Goal: Contribute content: Add original content to the website for others to see

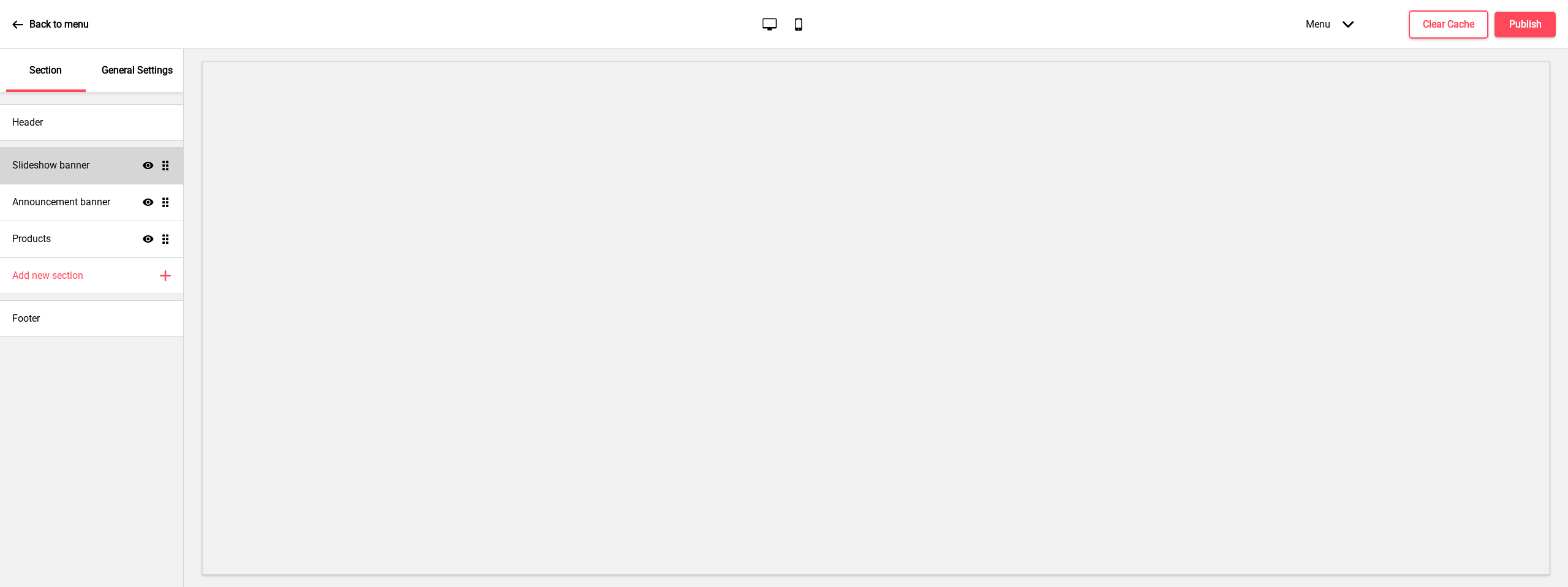
click at [123, 173] on div "Slideshow banner Show Drag" at bounding box center [92, 165] width 184 height 37
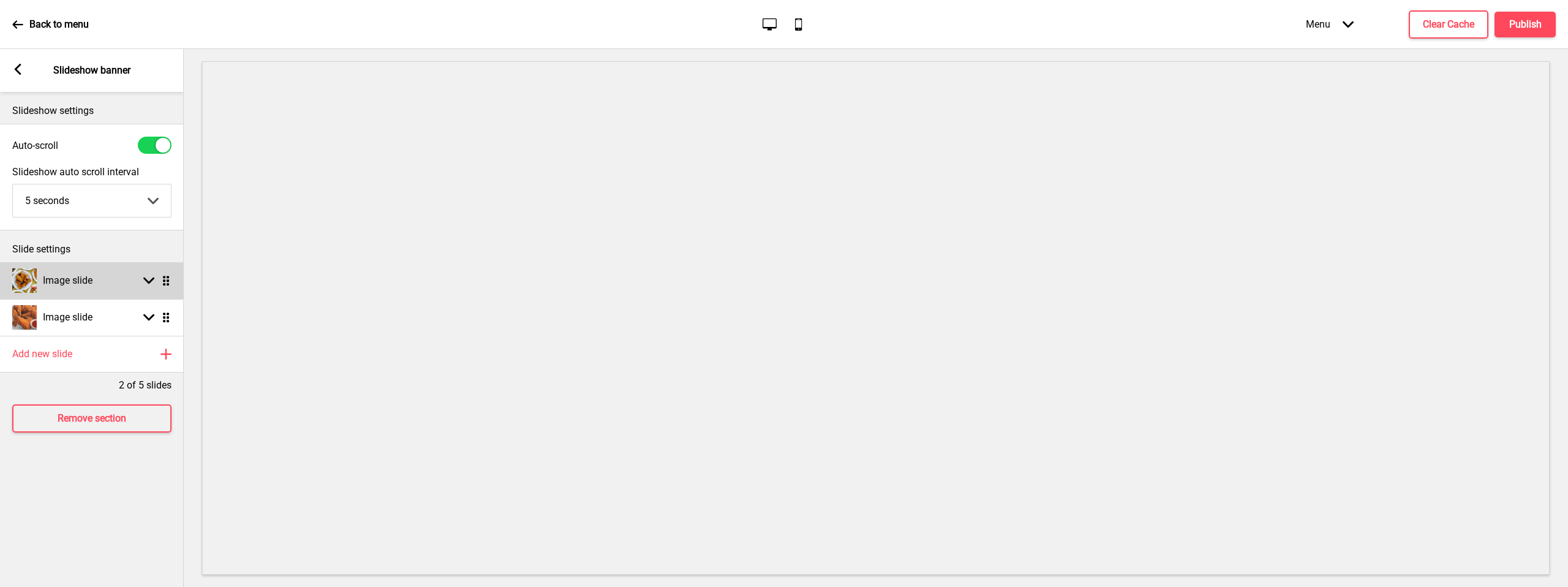
click at [152, 287] on div "Image slide Arrow down Drag" at bounding box center [92, 281] width 184 height 37
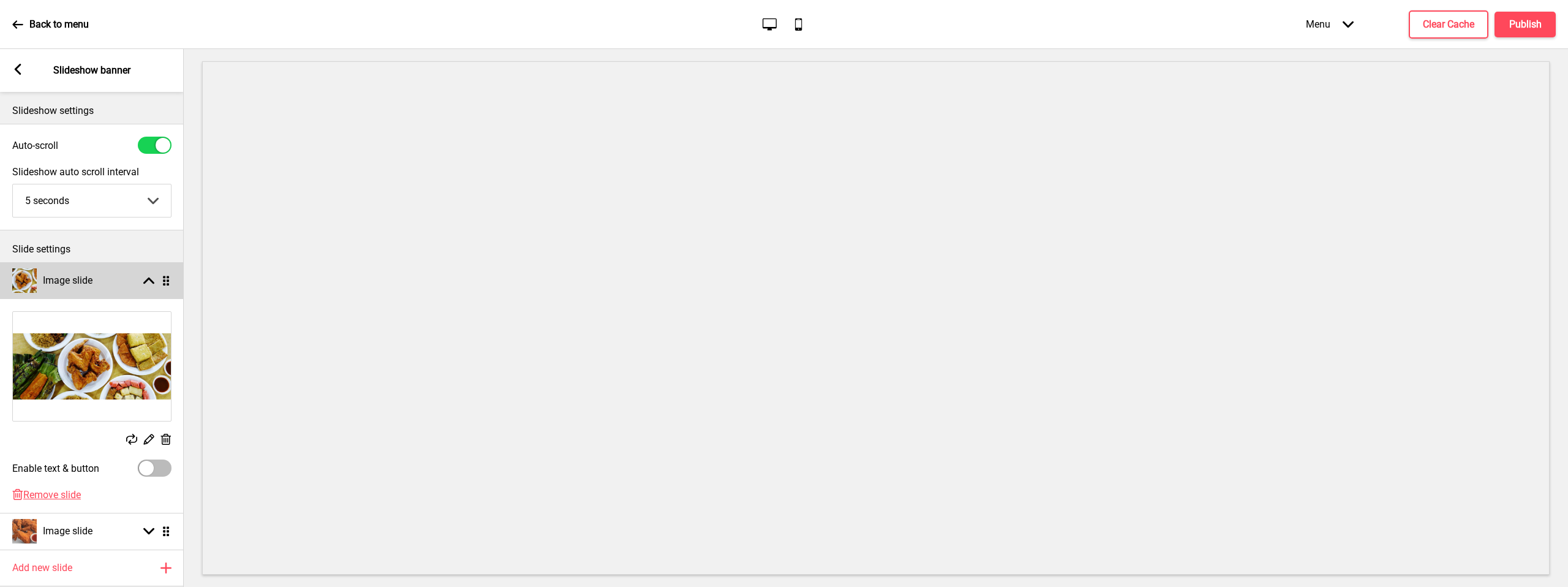
click at [151, 283] on rect at bounding box center [149, 281] width 11 height 11
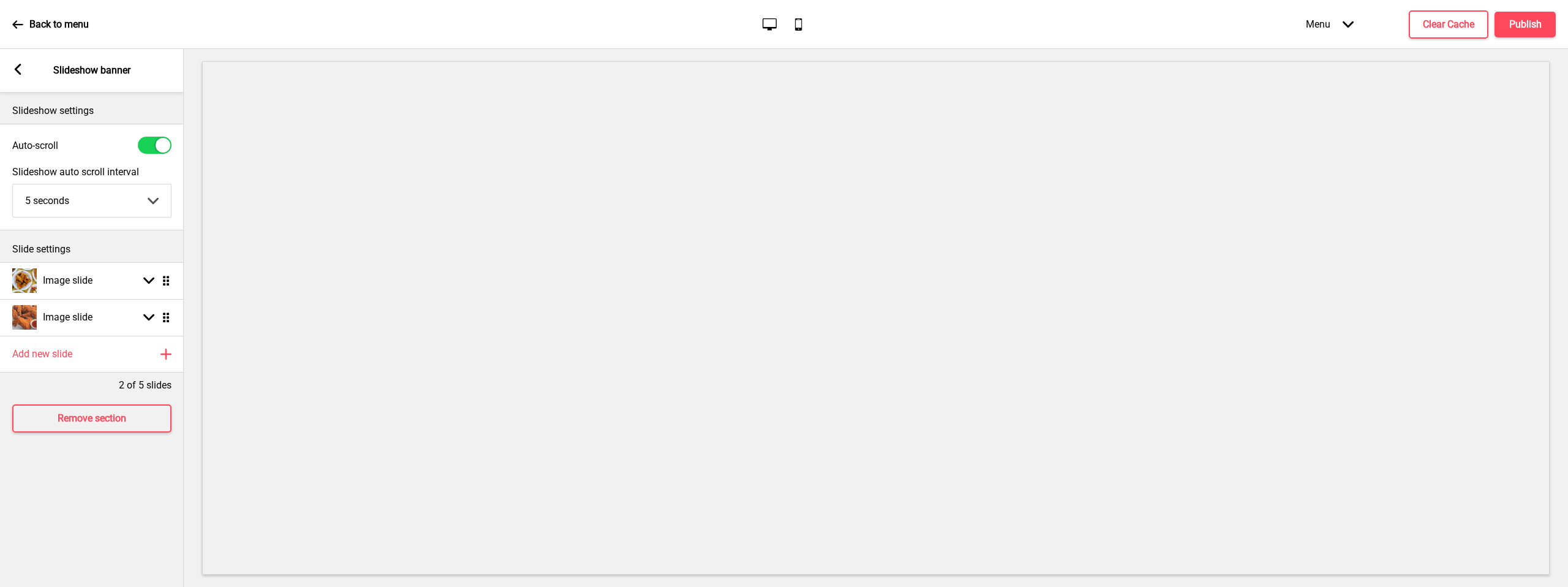
click at [6, 65] on div "Arrow left Slideshow banner" at bounding box center [92, 70] width 184 height 43
click at [23, 67] on div "Arrow left Slideshow banner" at bounding box center [92, 70] width 184 height 43
click at [22, 73] on rect at bounding box center [18, 69] width 11 height 11
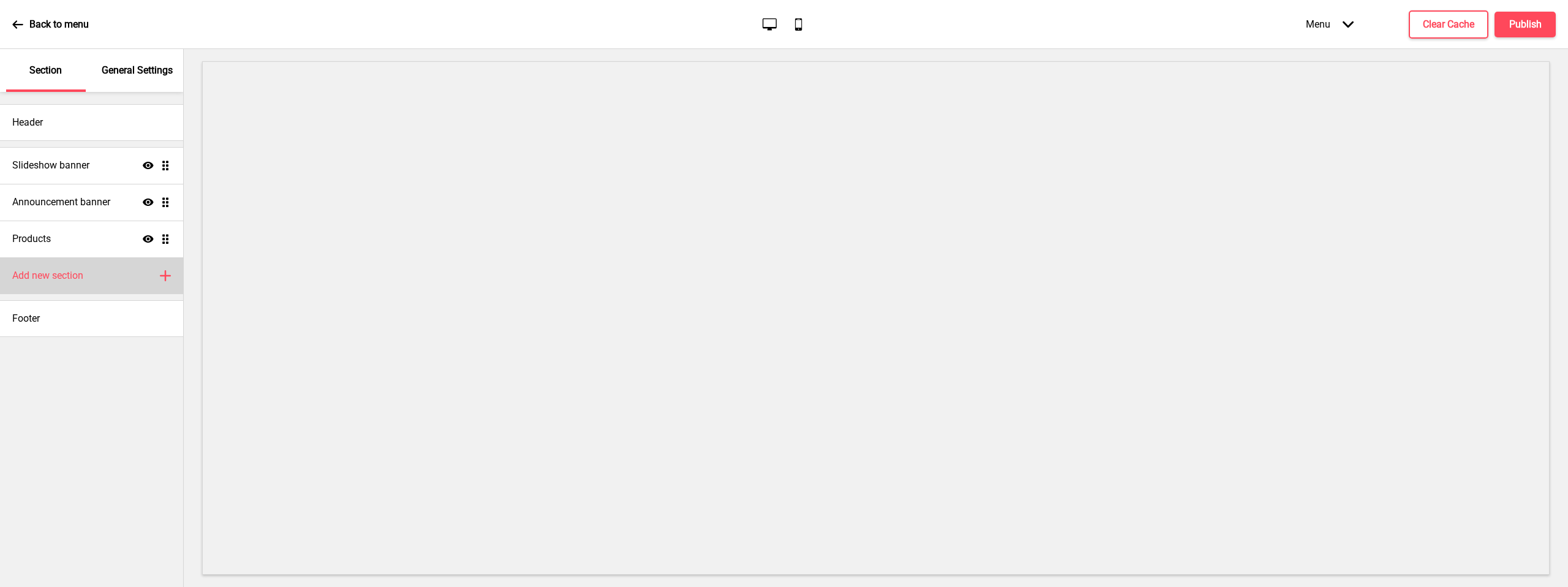
click at [95, 272] on div "Add new section Plus" at bounding box center [92, 276] width 184 height 37
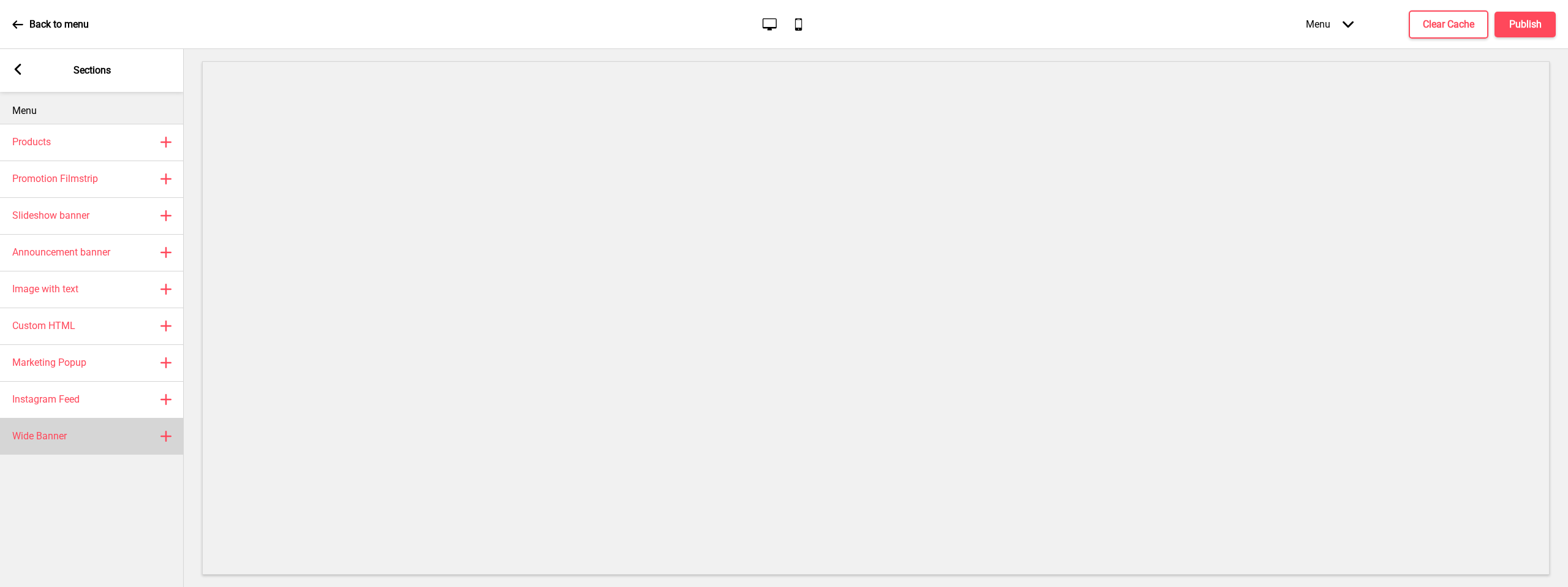
click at [135, 432] on div "Wide Banner Plus" at bounding box center [92, 437] width 184 height 37
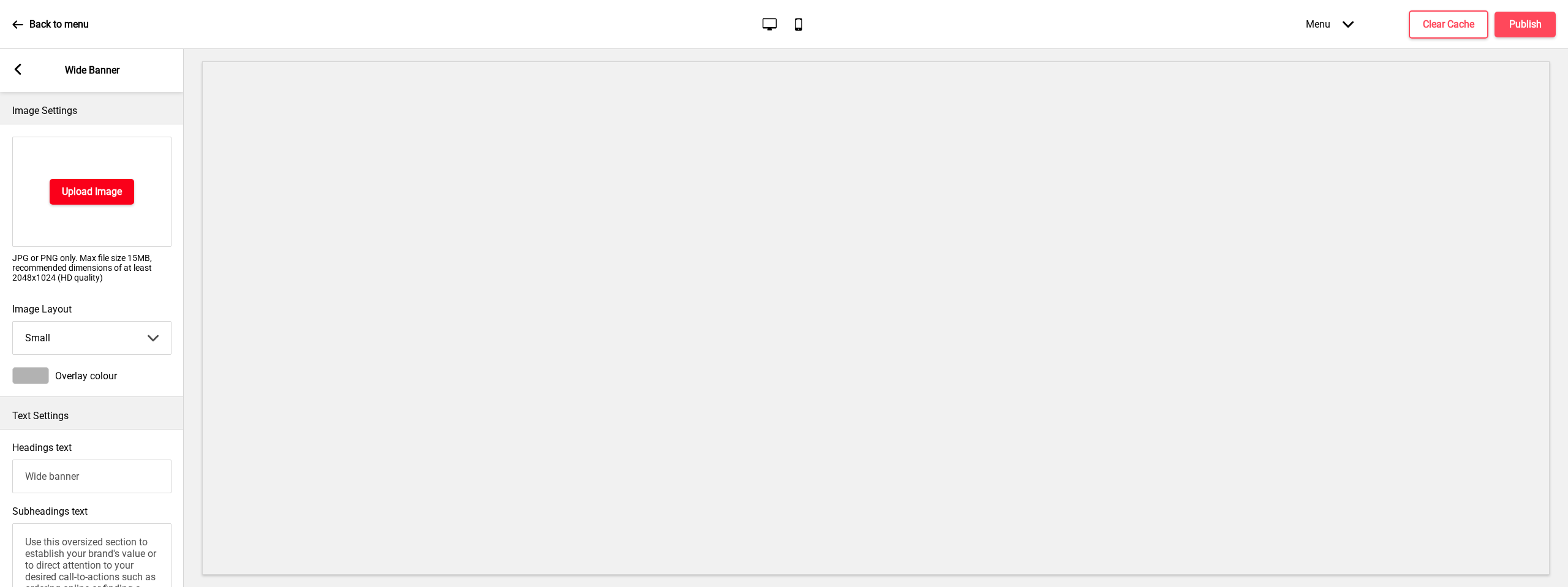
click at [87, 190] on h4 "Upload Image" at bounding box center [92, 192] width 60 height 14
click at [120, 191] on h4 "Upload Image" at bounding box center [92, 192] width 60 height 14
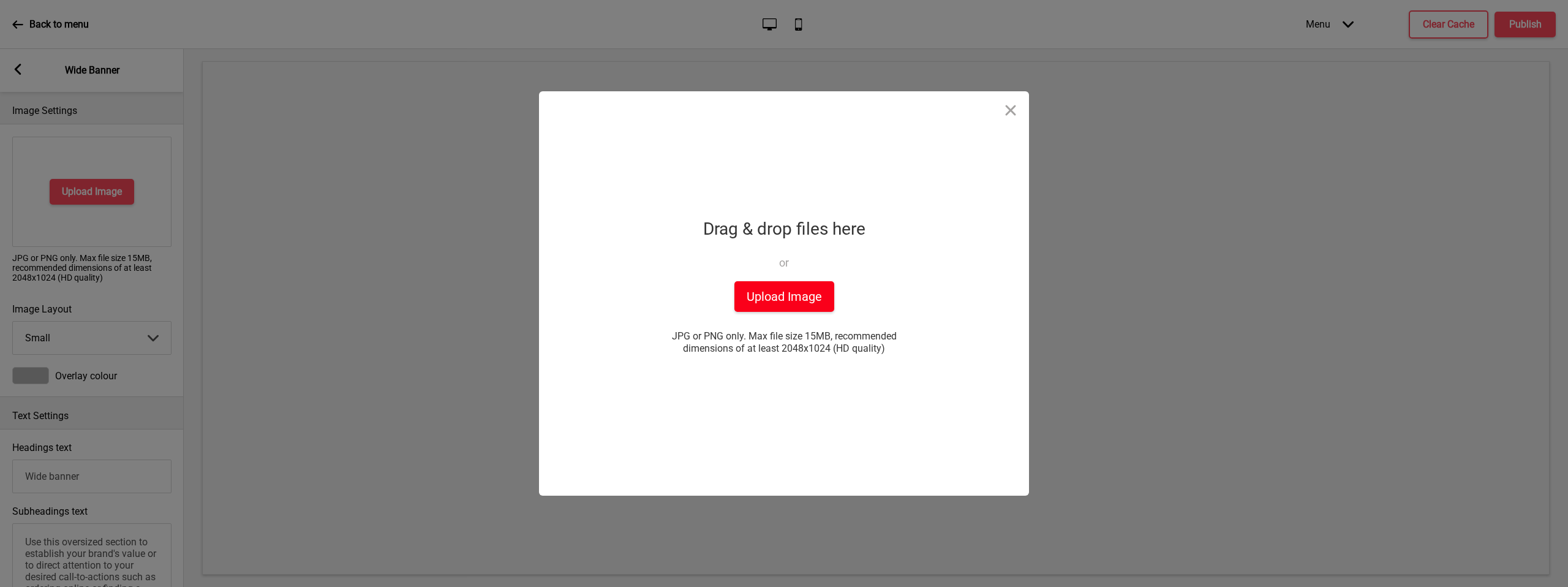
click at [793, 293] on button "Upload Image" at bounding box center [784, 296] width 100 height 30
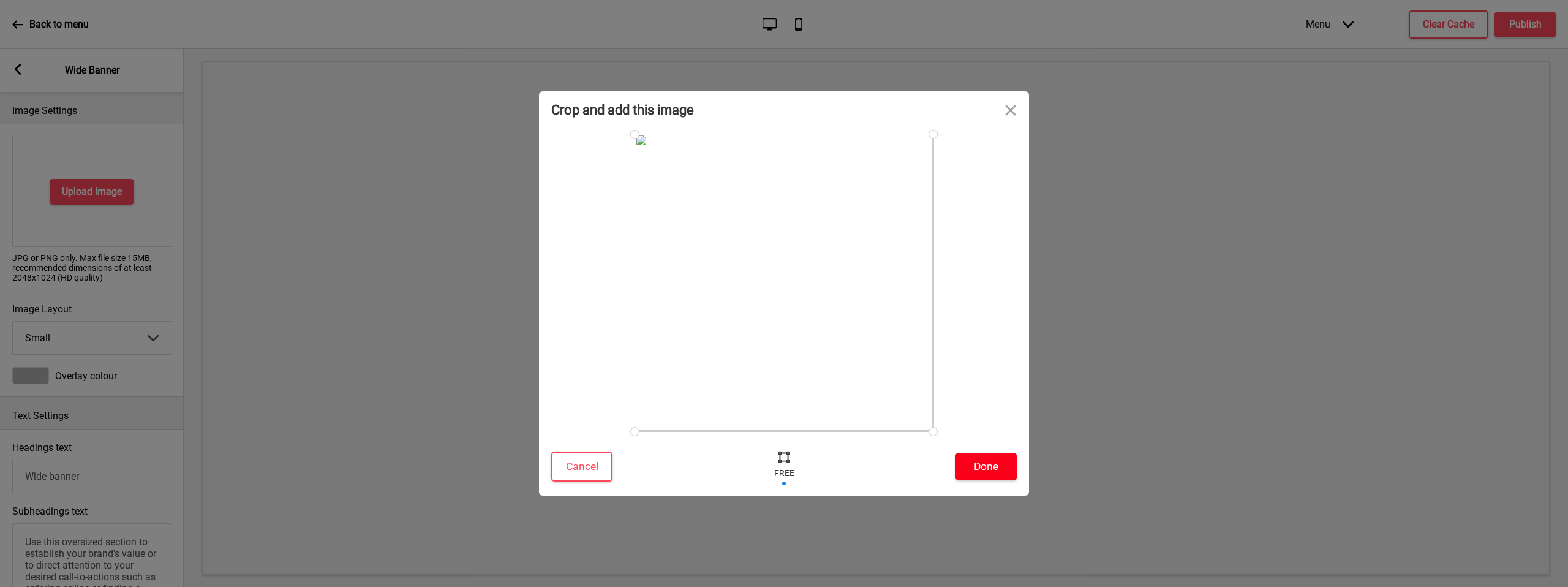
click at [993, 473] on button "Done" at bounding box center [985, 466] width 61 height 28
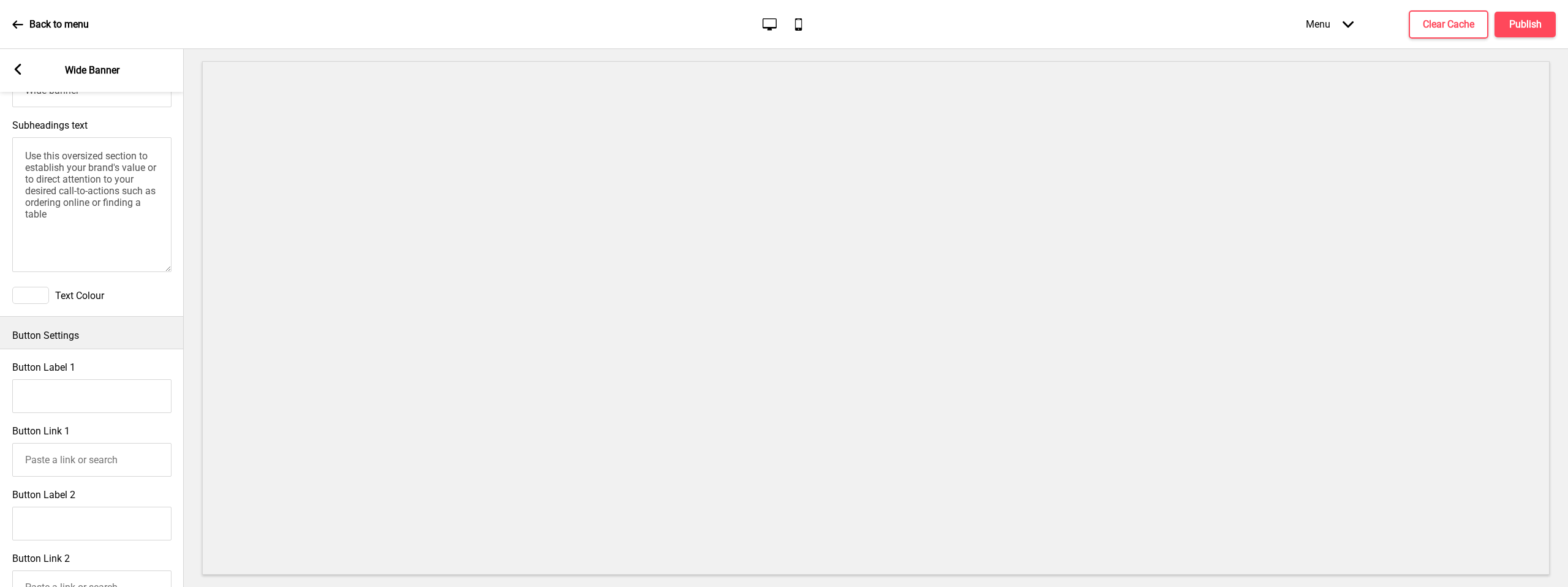
scroll to position [521, 0]
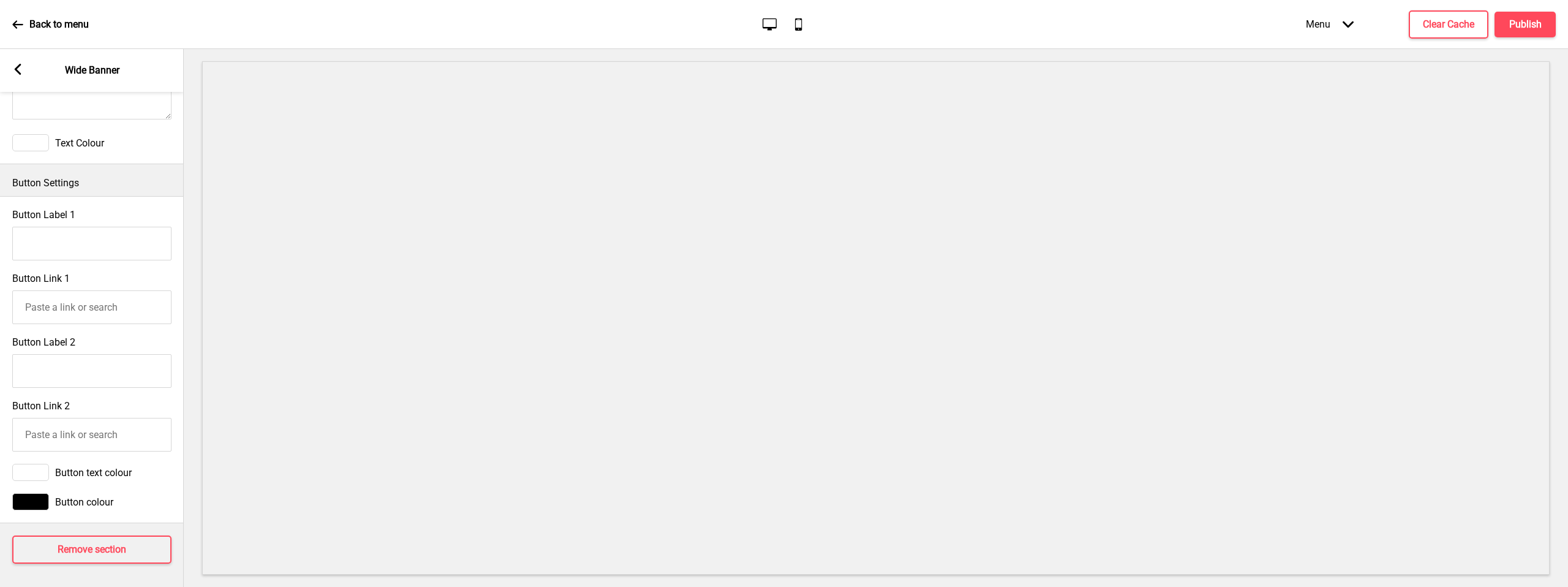
click at [14, 67] on rect at bounding box center [18, 69] width 11 height 11
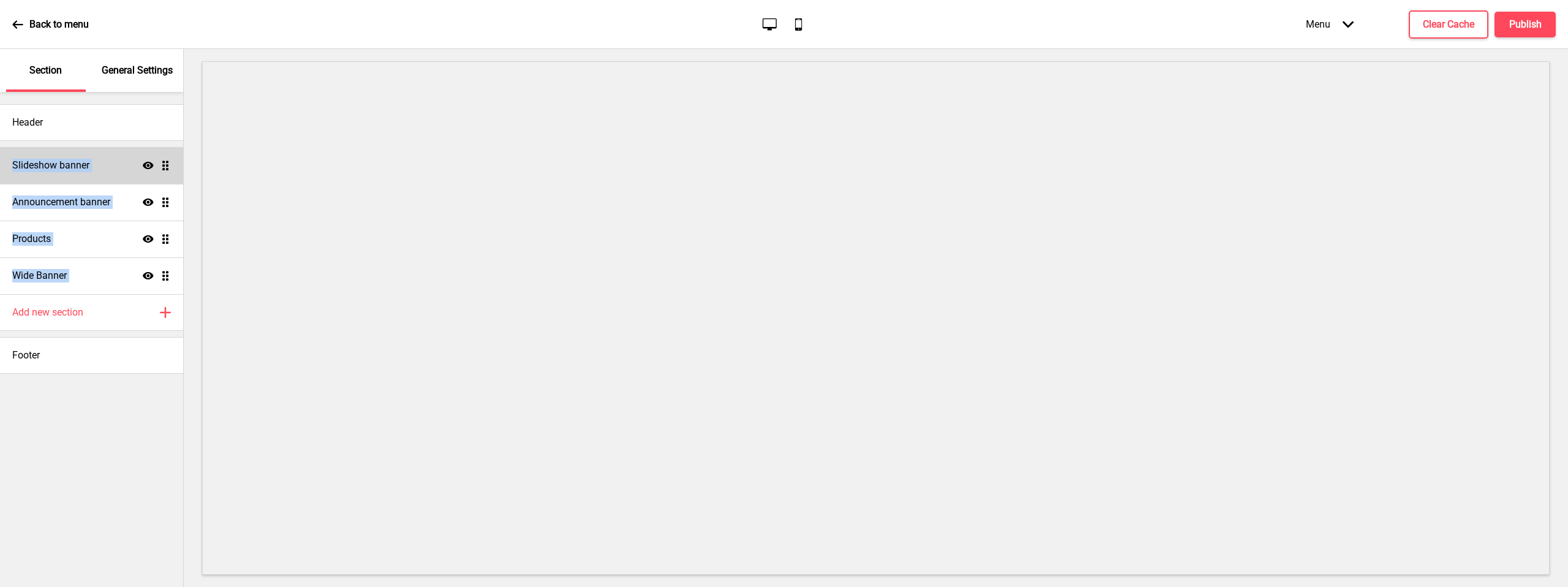
drag, startPoint x: 105, startPoint y: 265, endPoint x: 94, endPoint y: 154, distance: 111.5
click at [94, 154] on ul "Slideshow banner Show Drag Announcement banner Show Drag Products Show Drag Wid…" at bounding box center [92, 220] width 184 height 147
click at [107, 260] on ul "Slideshow banner Show Drag Announcement banner Show Drag Products Show Drag Wid…" at bounding box center [92, 220] width 184 height 147
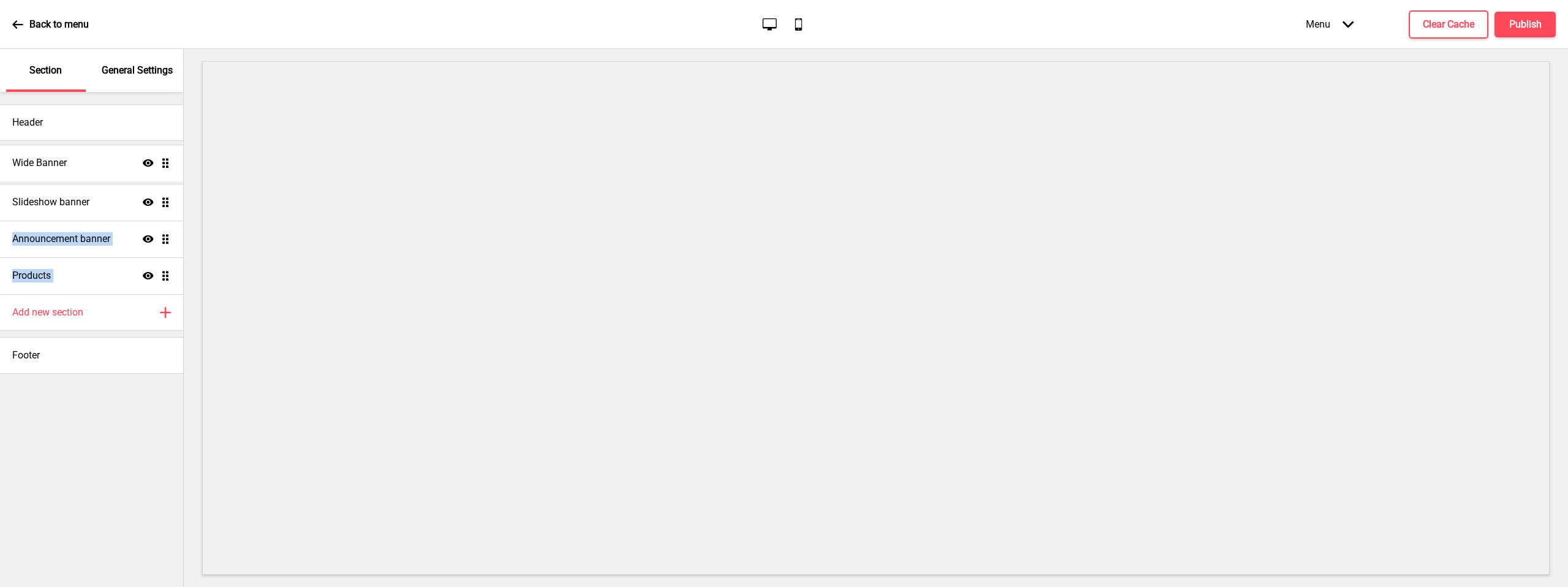
drag, startPoint x: 168, startPoint y: 276, endPoint x: 155, endPoint y: 162, distance: 114.7
click at [155, 162] on ul "Slideshow banner Show Drag Announcement banner Show Drag Products Show Drag Wid…" at bounding box center [92, 220] width 184 height 147
click at [163, 165] on ul "Wide Banner Show Drag Slideshow banner Show Drag Announcement banner Show Drag …" at bounding box center [92, 220] width 184 height 147
click at [105, 169] on div "Wide Banner Show Drag" at bounding box center [92, 165] width 184 height 37
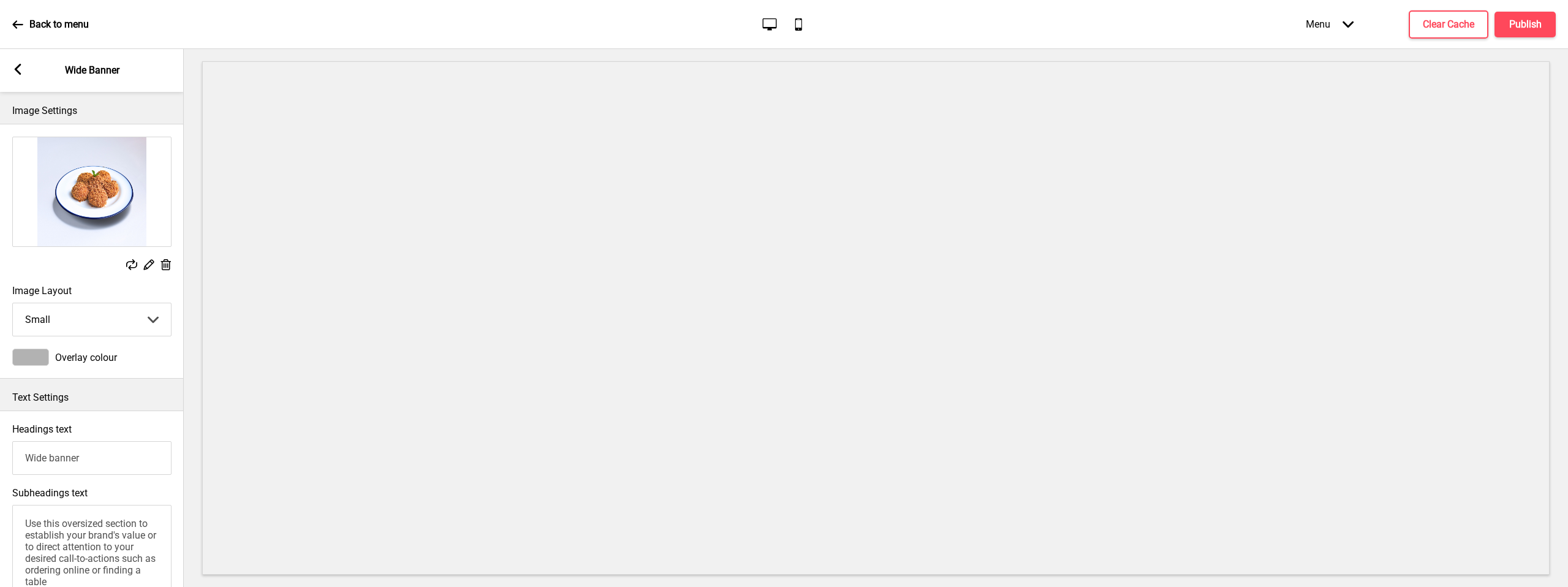
click at [169, 261] on icon at bounding box center [166, 265] width 10 height 11
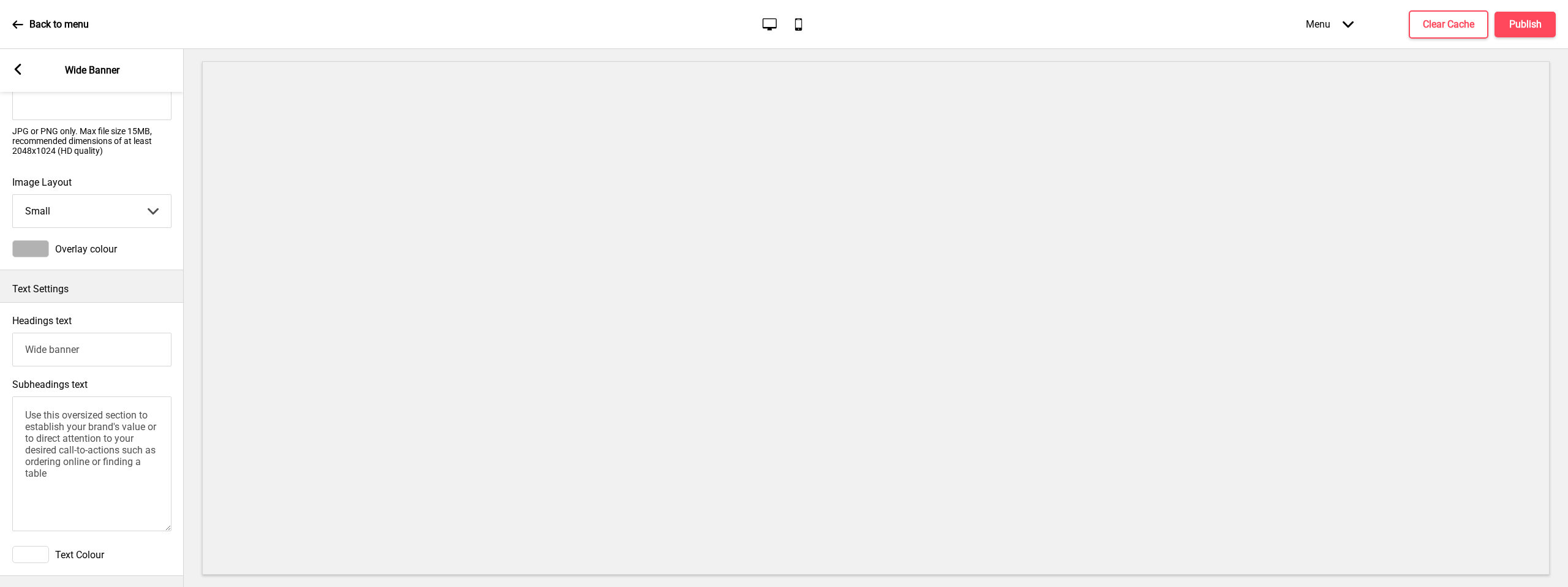
scroll to position [539, 0]
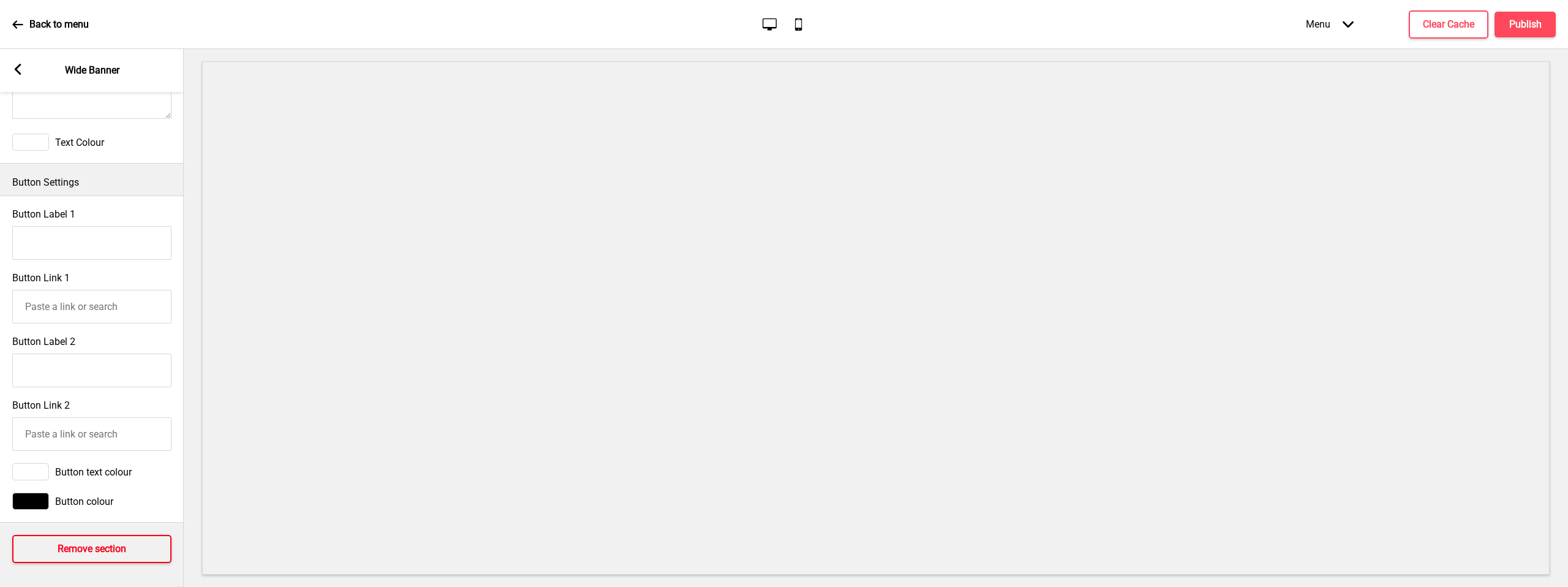
click at [93, 561] on button "Remove section" at bounding box center [92, 549] width 160 height 28
